Goal: Information Seeking & Learning: Learn about a topic

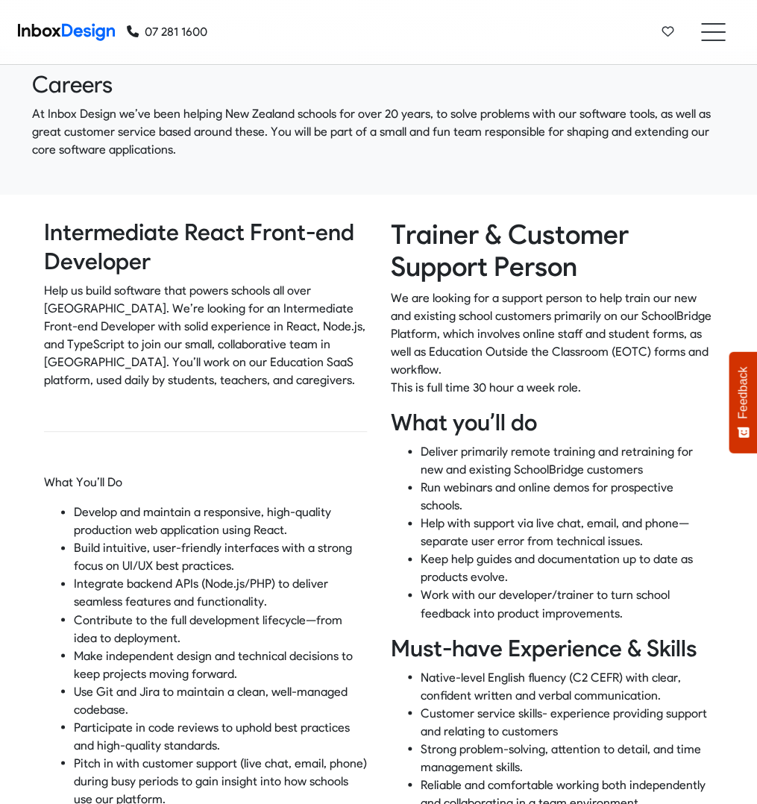
scroll to position [39, 0]
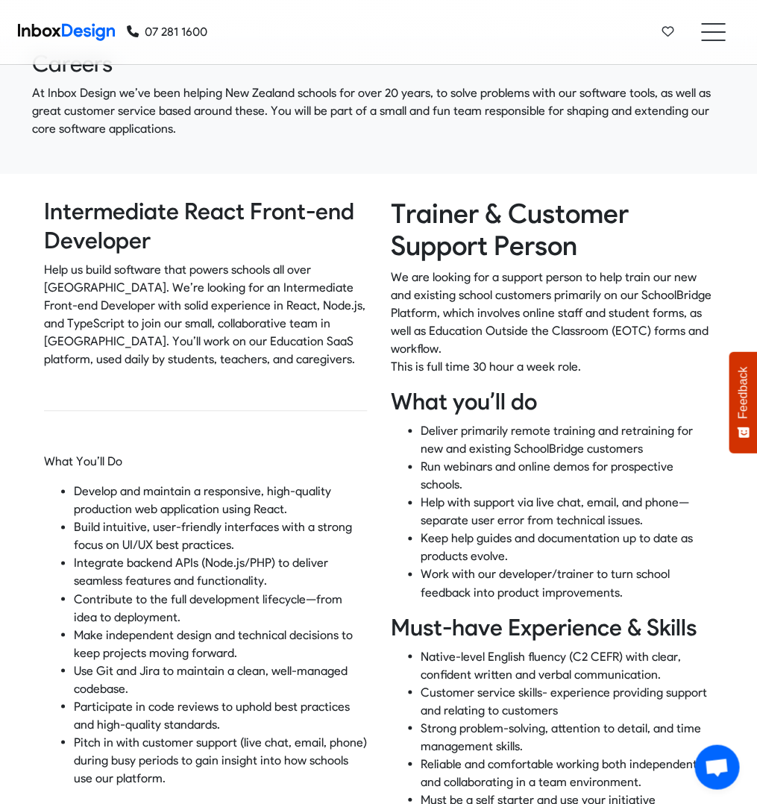
click at [203, 349] on p "Help us build software that powers schools all over [GEOGRAPHIC_DATA]. We’re lo…" at bounding box center [205, 314] width 323 height 107
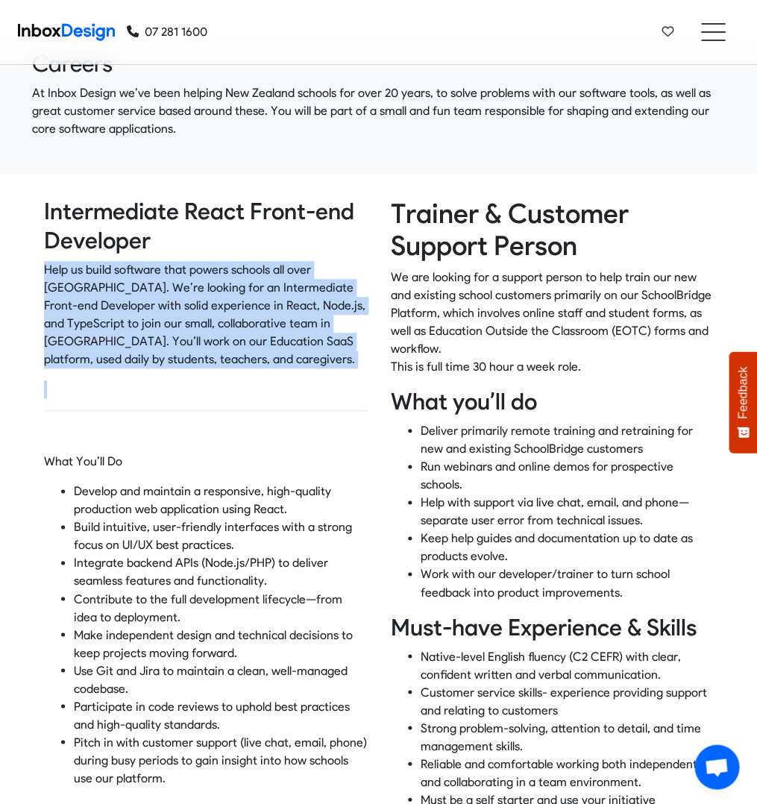
click at [203, 349] on p "Help us build software that powers schools all over [GEOGRAPHIC_DATA]. We’re lo…" at bounding box center [205, 314] width 323 height 107
click at [203, 328] on p "Help us build software that powers schools all over [GEOGRAPHIC_DATA]. We’re lo…" at bounding box center [205, 314] width 323 height 107
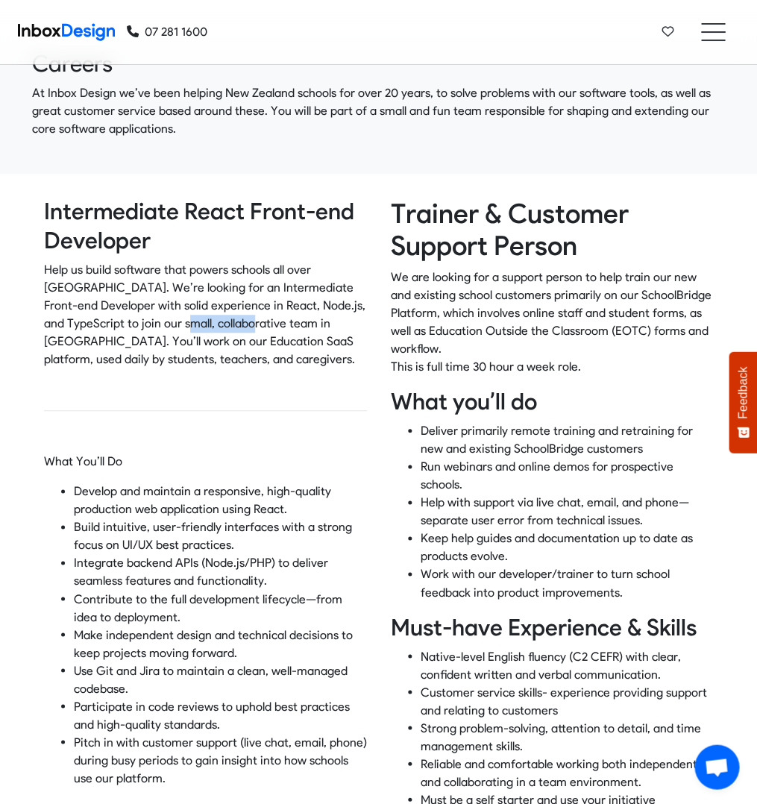
click at [203, 328] on p "Help us build software that powers schools all over [GEOGRAPHIC_DATA]. We’re lo…" at bounding box center [205, 314] width 323 height 107
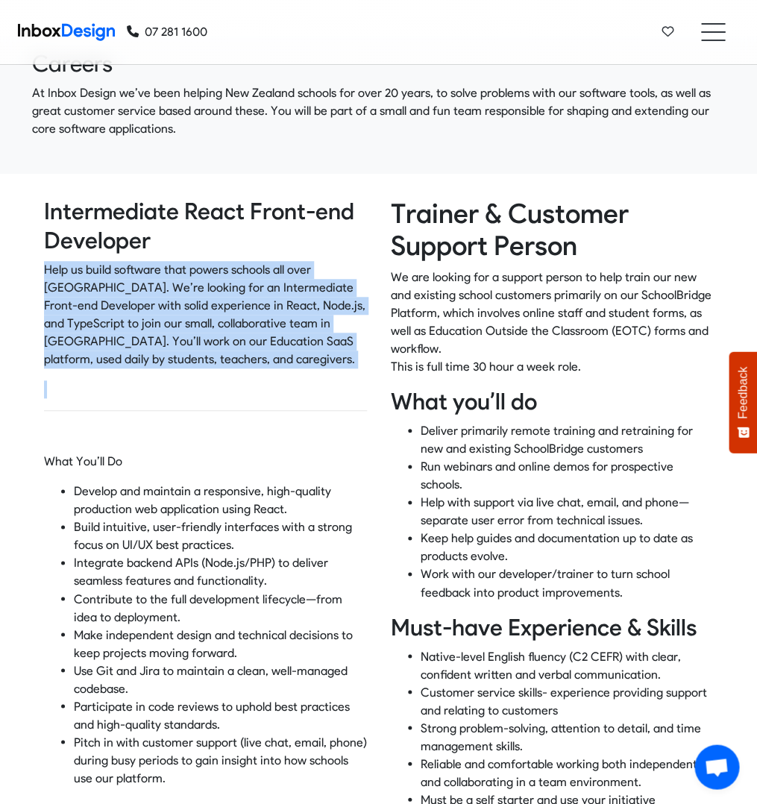
click at [203, 328] on p "Help us build software that powers schools all over [GEOGRAPHIC_DATA]. We’re lo…" at bounding box center [205, 314] width 323 height 107
click at [210, 315] on p "Help us build software that powers schools all over [GEOGRAPHIC_DATA]. We’re lo…" at bounding box center [205, 314] width 323 height 107
click at [221, 304] on p "Help us build software that powers schools all over [GEOGRAPHIC_DATA]. We’re lo…" at bounding box center [205, 314] width 323 height 107
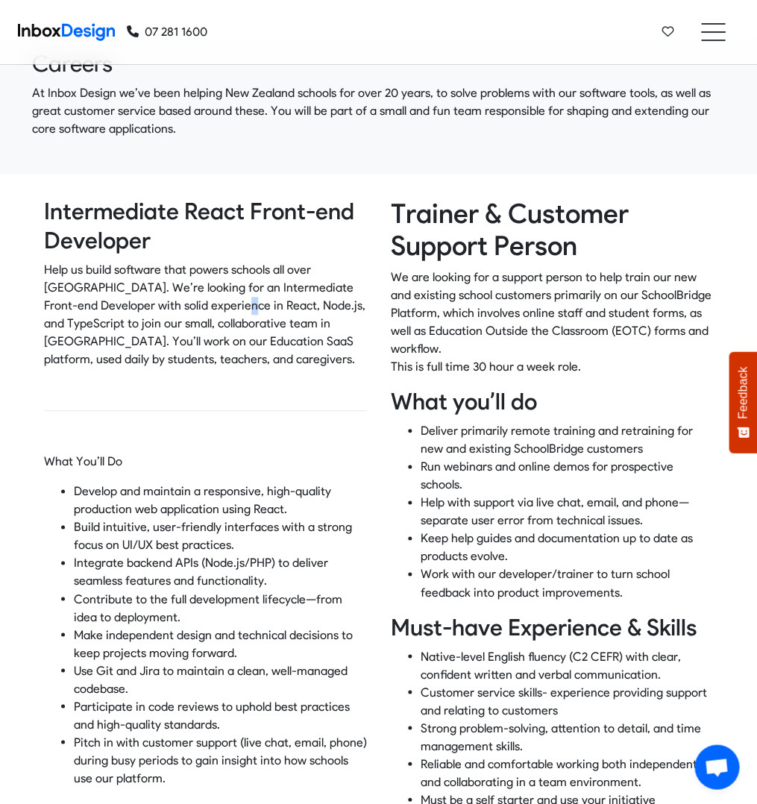
click at [221, 304] on p "Help us build software that powers schools all over [GEOGRAPHIC_DATA]. We’re lo…" at bounding box center [205, 314] width 323 height 107
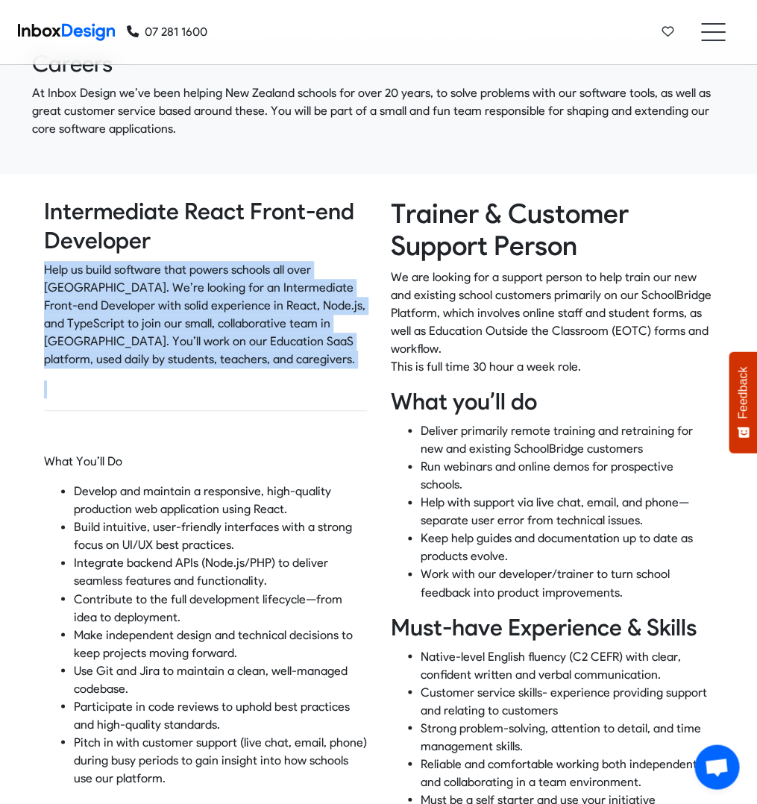
click at [221, 304] on p "Help us build software that powers schools all over [GEOGRAPHIC_DATA]. We’re lo…" at bounding box center [205, 314] width 323 height 107
click at [226, 324] on p "Help us build software that powers schools all over [GEOGRAPHIC_DATA]. We’re lo…" at bounding box center [205, 314] width 323 height 107
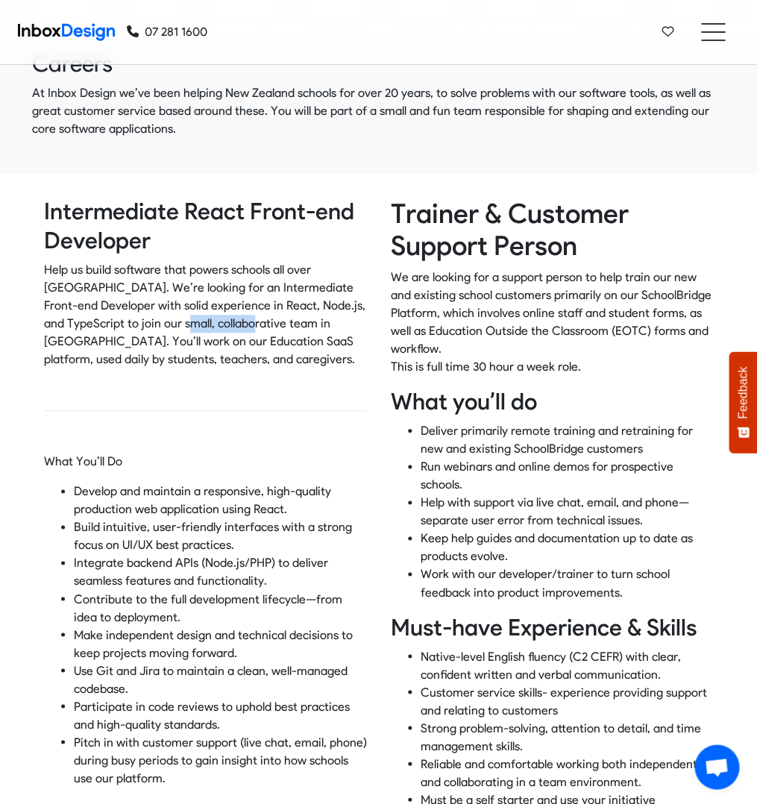
click at [226, 324] on p "Help us build software that powers schools all over [GEOGRAPHIC_DATA]. We’re lo…" at bounding box center [205, 314] width 323 height 107
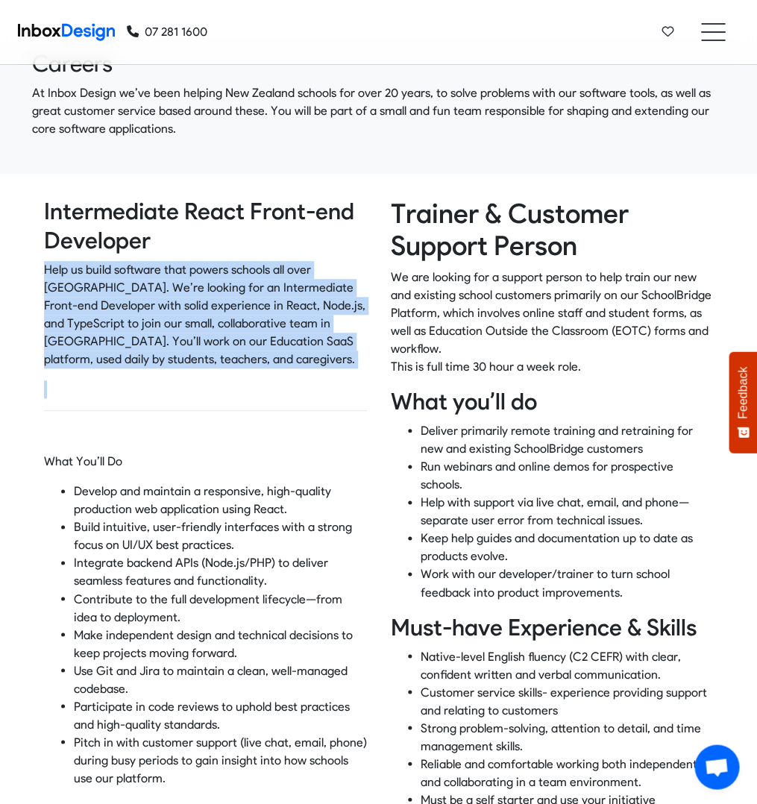
click at [226, 324] on p "Help us build software that powers schools all over [GEOGRAPHIC_DATA]. We’re lo…" at bounding box center [205, 314] width 323 height 107
click at [238, 336] on p "Help us build software that powers schools all over [GEOGRAPHIC_DATA]. We’re lo…" at bounding box center [205, 314] width 323 height 107
click at [287, 359] on p "Help us build software that powers schools all over [GEOGRAPHIC_DATA]. We’re lo…" at bounding box center [205, 314] width 323 height 107
click at [293, 357] on p "Help us build software that powers schools all over [GEOGRAPHIC_DATA]. We’re lo…" at bounding box center [205, 314] width 323 height 107
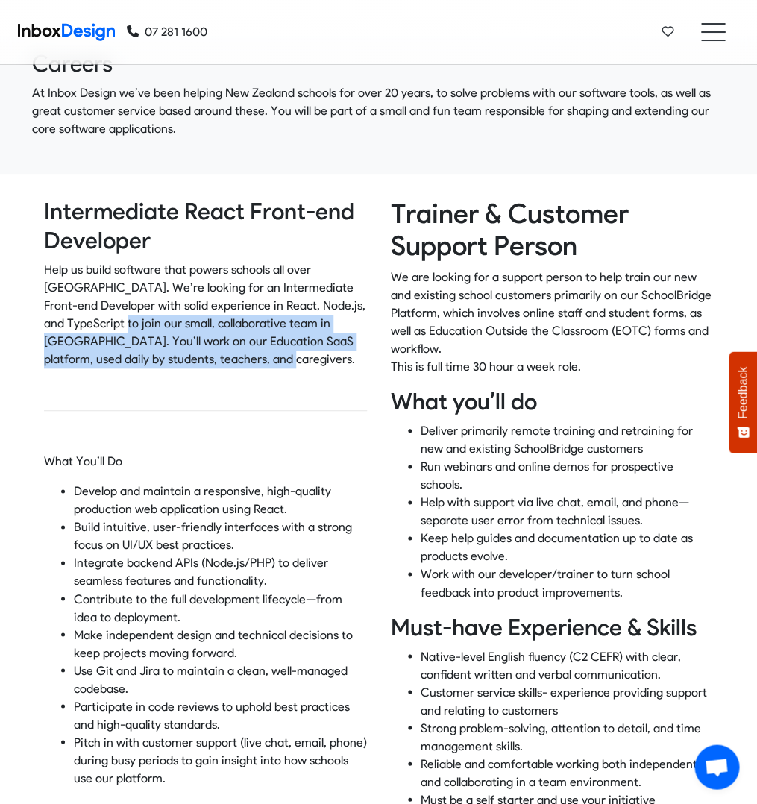
drag, startPoint x: 292, startPoint y: 358, endPoint x: 128, endPoint y: 317, distance: 169.1
click at [128, 317] on p "Help us build software that powers schools all over [GEOGRAPHIC_DATA]. We’re lo…" at bounding box center [205, 314] width 323 height 107
click at [128, 316] on p "Help us build software that powers schools all over [GEOGRAPHIC_DATA]. We’re lo…" at bounding box center [205, 314] width 323 height 107
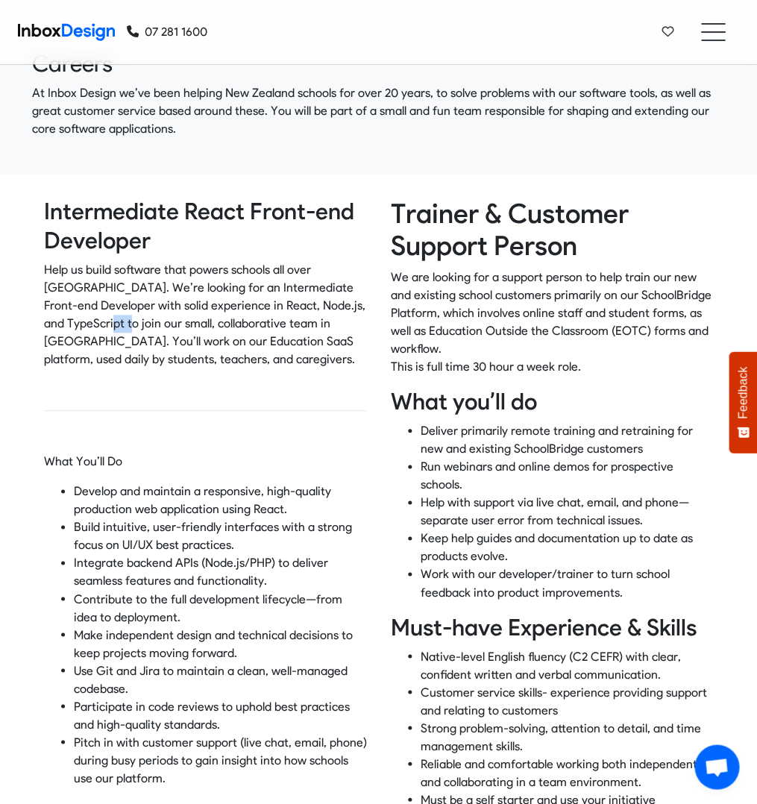
click at [128, 316] on p "Help us build software that powers schools all over [GEOGRAPHIC_DATA]. We’re lo…" at bounding box center [205, 314] width 323 height 107
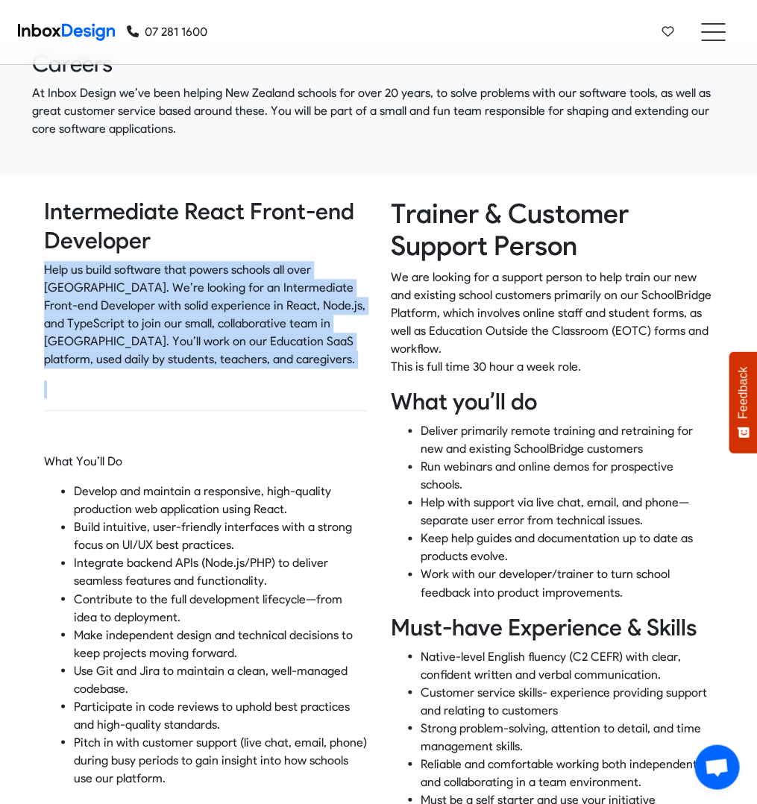
click at [128, 316] on p "Help us build software that powers schools all over [GEOGRAPHIC_DATA]. We’re lo…" at bounding box center [205, 314] width 323 height 107
click at [218, 333] on p "Help us build software that powers schools all over [GEOGRAPHIC_DATA]. We’re lo…" at bounding box center [205, 314] width 323 height 107
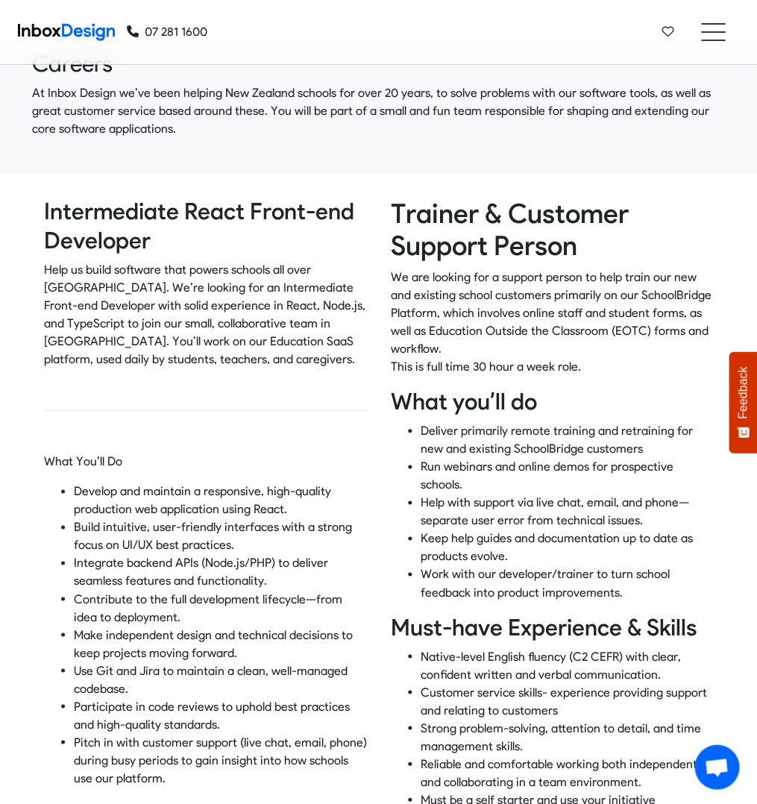
click at [233, 358] on p "Help us build software that powers schools all over [GEOGRAPHIC_DATA]. We’re lo…" at bounding box center [205, 314] width 323 height 107
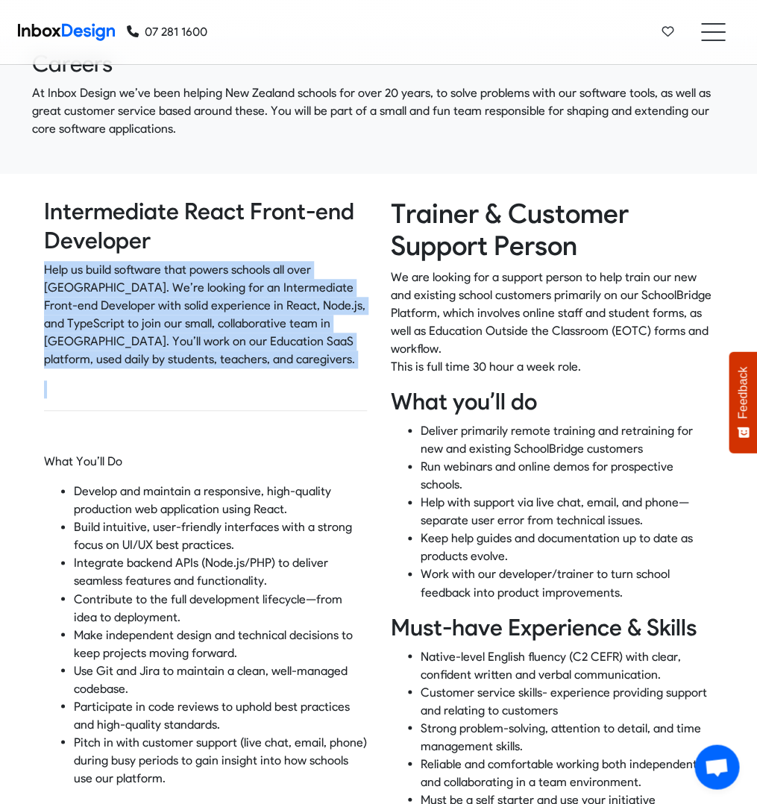
click at [233, 358] on p "Help us build software that powers schools all over [GEOGRAPHIC_DATA]. We’re lo…" at bounding box center [205, 314] width 323 height 107
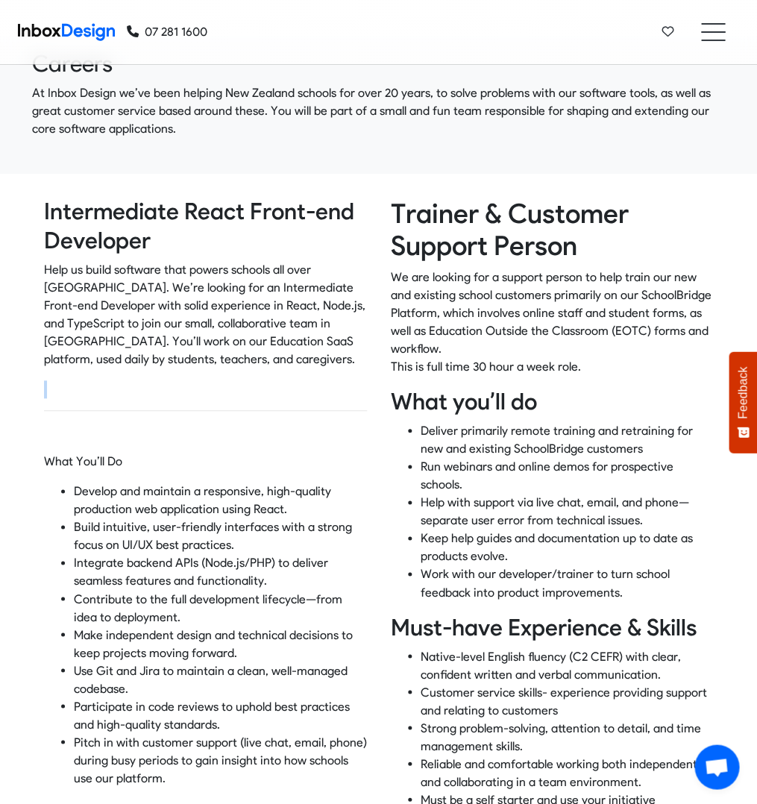
click at [292, 380] on p at bounding box center [205, 389] width 323 height 18
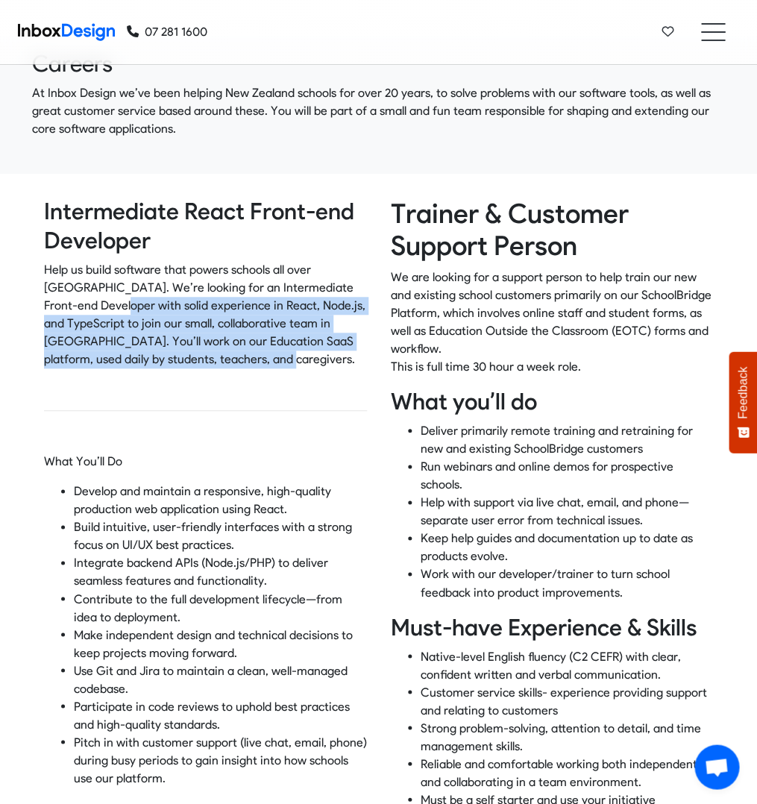
drag, startPoint x: 289, startPoint y: 365, endPoint x: 105, endPoint y: 305, distance: 193.9
click at [105, 305] on p "Help us build software that powers schools all over [GEOGRAPHIC_DATA]. We’re lo…" at bounding box center [205, 314] width 323 height 107
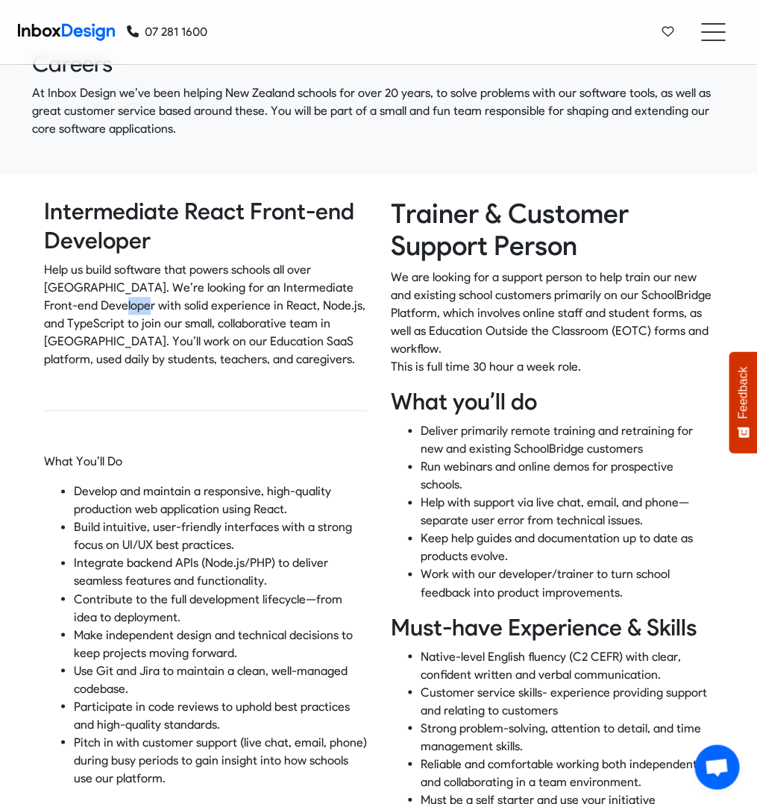
click at [105, 305] on p "Help us build software that powers schools all over [GEOGRAPHIC_DATA]. We’re lo…" at bounding box center [205, 314] width 323 height 107
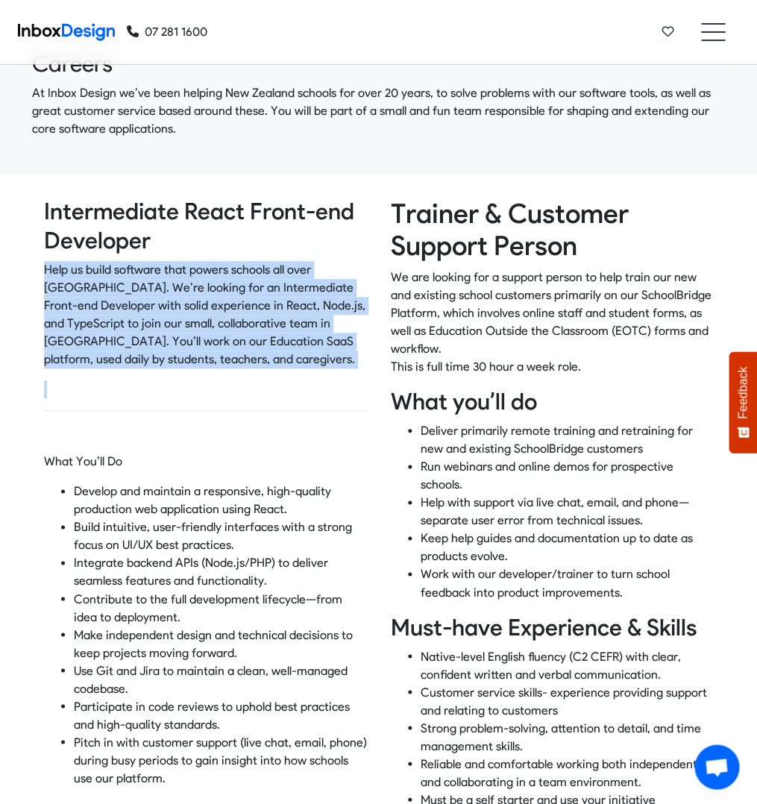
click at [105, 305] on p "Help us build software that powers schools all over [GEOGRAPHIC_DATA]. We’re lo…" at bounding box center [205, 314] width 323 height 107
click at [172, 318] on p "Help us build software that powers schools all over [GEOGRAPHIC_DATA]. We’re lo…" at bounding box center [205, 314] width 323 height 107
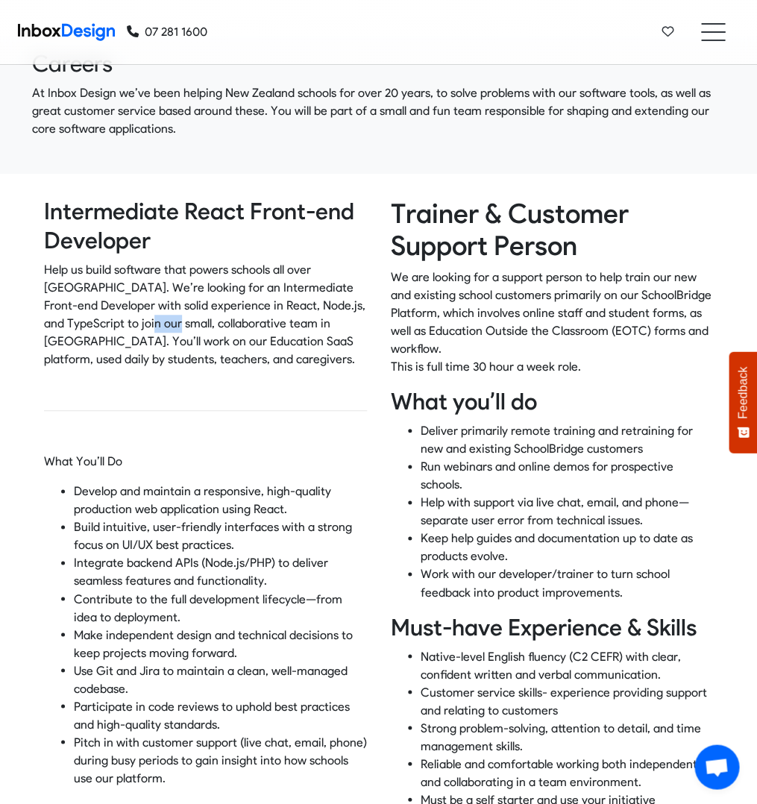
click at [172, 318] on p "Help us build software that powers schools all over [GEOGRAPHIC_DATA]. We’re lo…" at bounding box center [205, 314] width 323 height 107
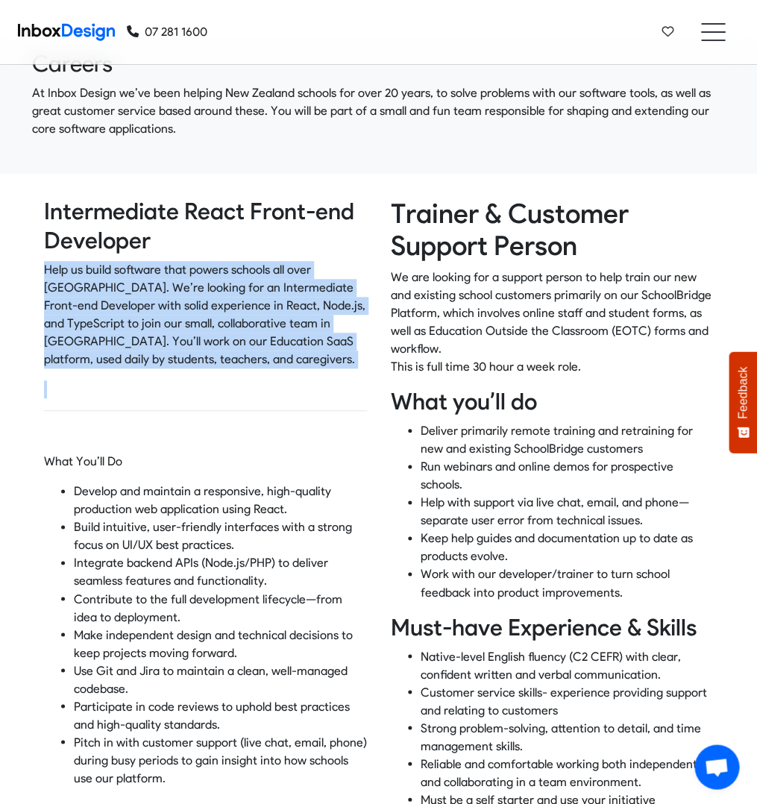
click at [172, 318] on p "Help us build software that powers schools all over [GEOGRAPHIC_DATA]. We’re lo…" at bounding box center [205, 314] width 323 height 107
click at [221, 336] on p "Help us build software that powers schools all over [GEOGRAPHIC_DATA]. We’re lo…" at bounding box center [205, 314] width 323 height 107
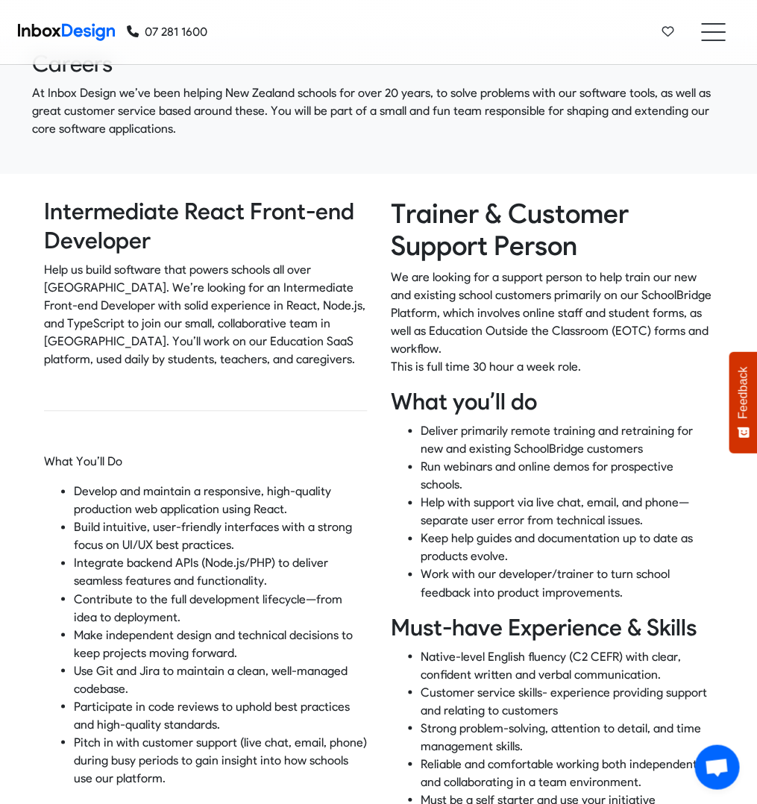
click at [262, 348] on p "Help us build software that powers schools all over [GEOGRAPHIC_DATA]. We’re lo…" at bounding box center [205, 314] width 323 height 107
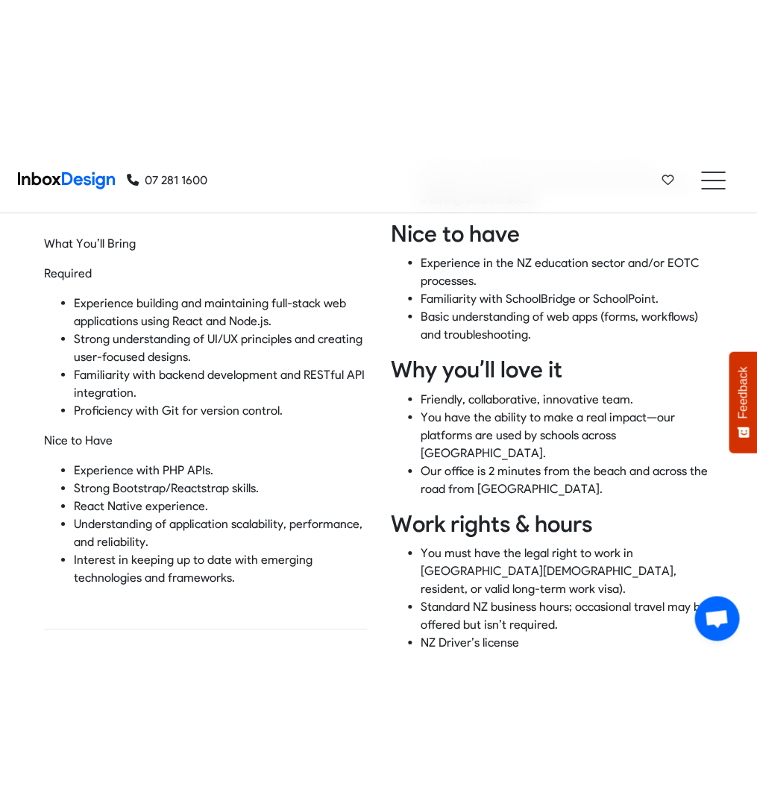
scroll to position [826, 0]
